Goal: Check status: Check status

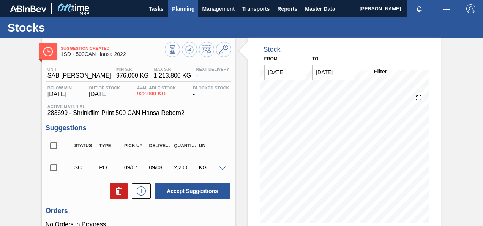
click at [179, 7] on span "Planning" at bounding box center [183, 8] width 22 height 9
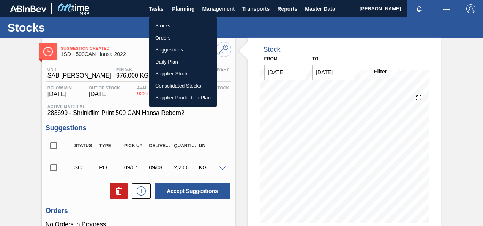
click at [163, 37] on li "Orders" at bounding box center [183, 38] width 68 height 12
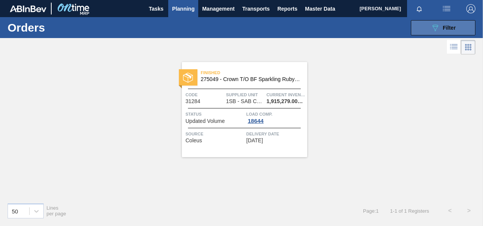
click at [434, 27] on icon "089F7B8B-B2A5-4AFE-B5C0-19BA573D28AC" at bounding box center [435, 27] width 9 height 9
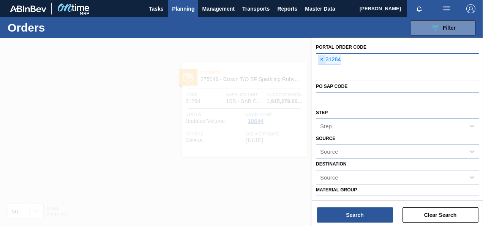
click at [323, 58] on span "×" at bounding box center [321, 59] width 7 height 9
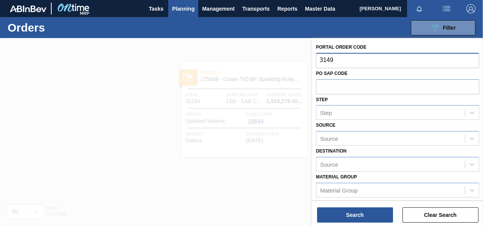
type input "31490"
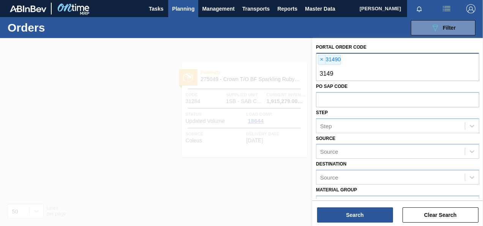
type input "31492"
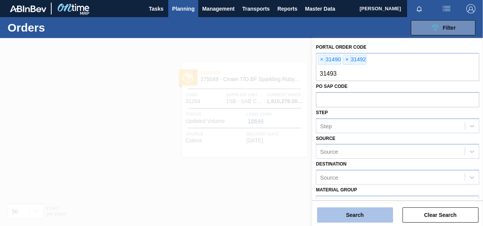
type input "31493"
click at [365, 216] on button "Search" at bounding box center [355, 214] width 76 height 15
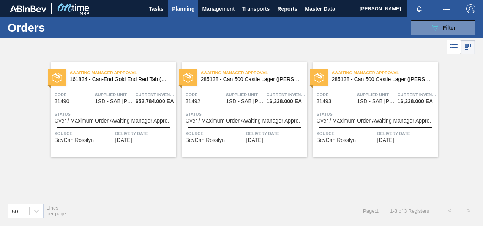
click at [102, 101] on span "1SD - SAB [PERSON_NAME]" at bounding box center [114, 101] width 38 height 6
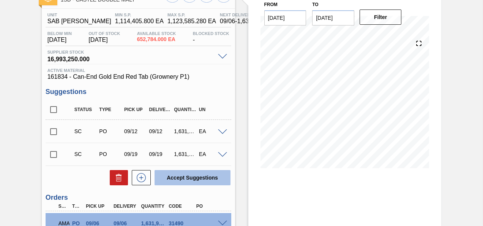
scroll to position [125, 0]
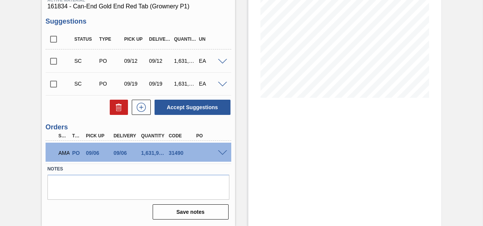
click at [222, 152] on span at bounding box center [222, 153] width 9 height 6
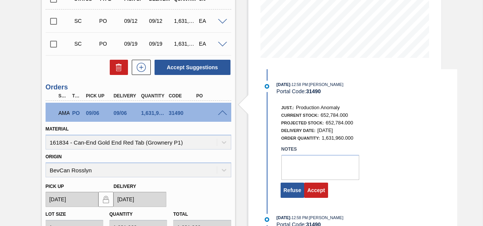
scroll to position [201, 0]
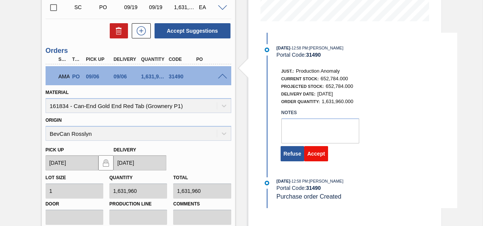
click at [321, 153] on button "Accept" at bounding box center [316, 153] width 24 height 15
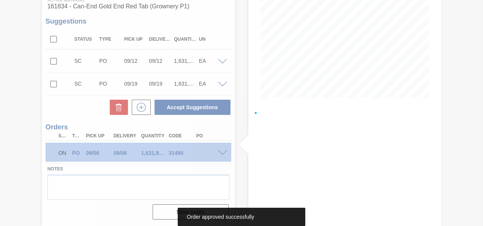
scroll to position [125, 0]
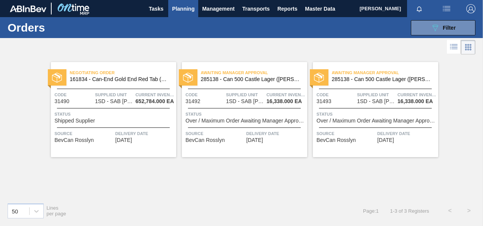
click at [235, 105] on div "Awaiting Manager Approval 285138 - Can 500 Castle Lager ([PERSON_NAME]) Code 31…" at bounding box center [244, 109] width 125 height 95
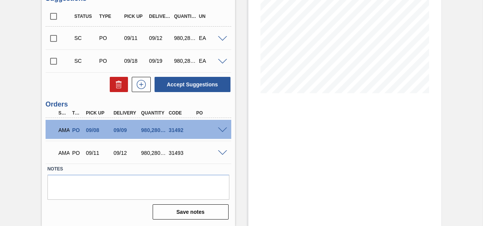
scroll to position [130, 0]
click at [223, 128] on span at bounding box center [222, 130] width 9 height 6
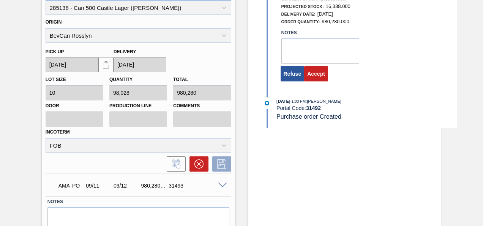
scroll to position [282, 0]
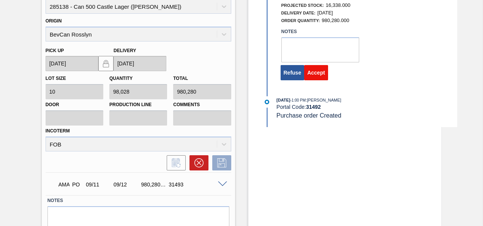
click at [314, 73] on button "Accept" at bounding box center [316, 72] width 24 height 15
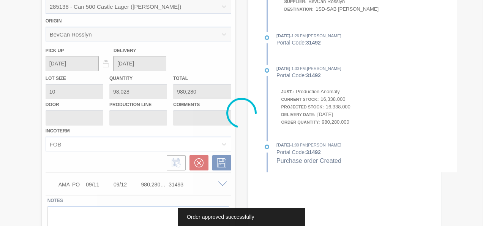
scroll to position [130, 0]
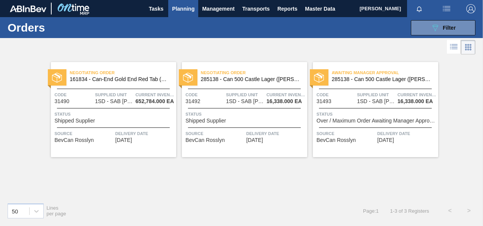
click at [368, 95] on span "Supplied Unit" at bounding box center [376, 95] width 39 height 8
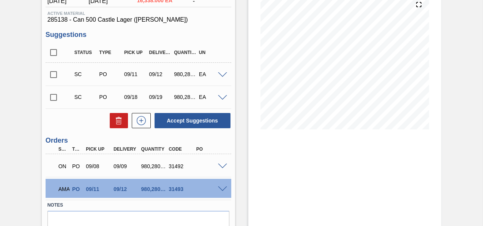
scroll to position [130, 0]
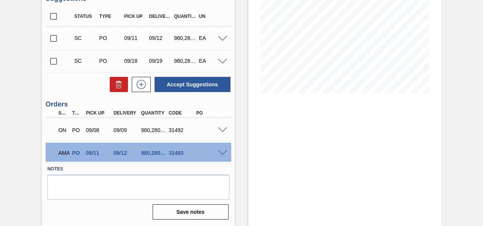
click at [222, 151] on span at bounding box center [222, 153] width 9 height 6
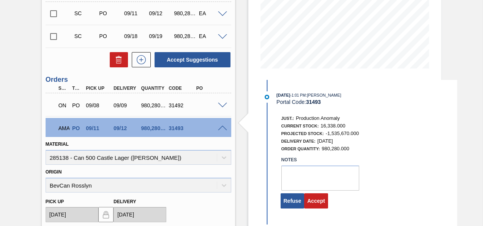
scroll to position [206, 0]
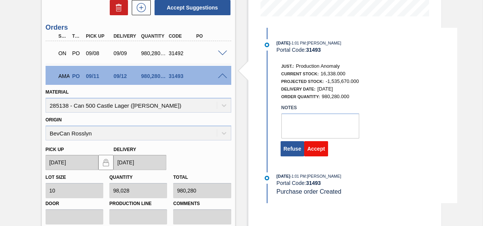
click at [321, 150] on button "Accept" at bounding box center [316, 148] width 24 height 15
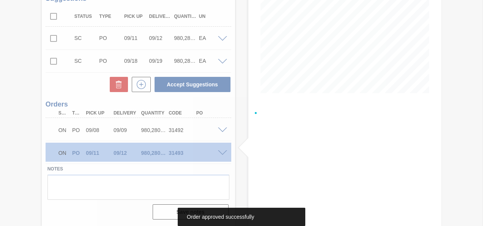
scroll to position [130, 0]
